Goal: Navigation & Orientation: Find specific page/section

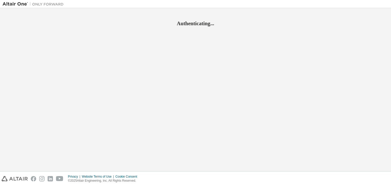
click at [54, 61] on div "Authenticating..." at bounding box center [196, 90] width 386 height 158
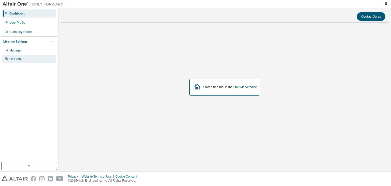
click at [25, 61] on div "On Prem" at bounding box center [29, 59] width 54 height 8
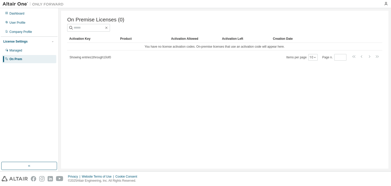
click at [26, 54] on div "Managed On Prem" at bounding box center [29, 54] width 57 height 17
click at [27, 52] on div "Managed" at bounding box center [29, 50] width 54 height 8
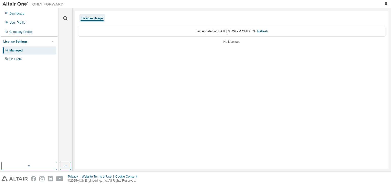
click at [28, 18] on div "Dashboard User Profile Company Profile License Settings Managed On Prem" at bounding box center [29, 36] width 57 height 55
click at [28, 16] on div "Dashboard" at bounding box center [29, 13] width 54 height 8
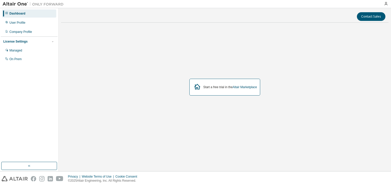
click at [216, 88] on div "Start a free trial in the Altair Marketplace" at bounding box center [230, 87] width 54 height 4
click at [250, 85] on link "Altair Marketplace" at bounding box center [244, 87] width 24 height 4
